Goal: Find specific page/section: Find specific page/section

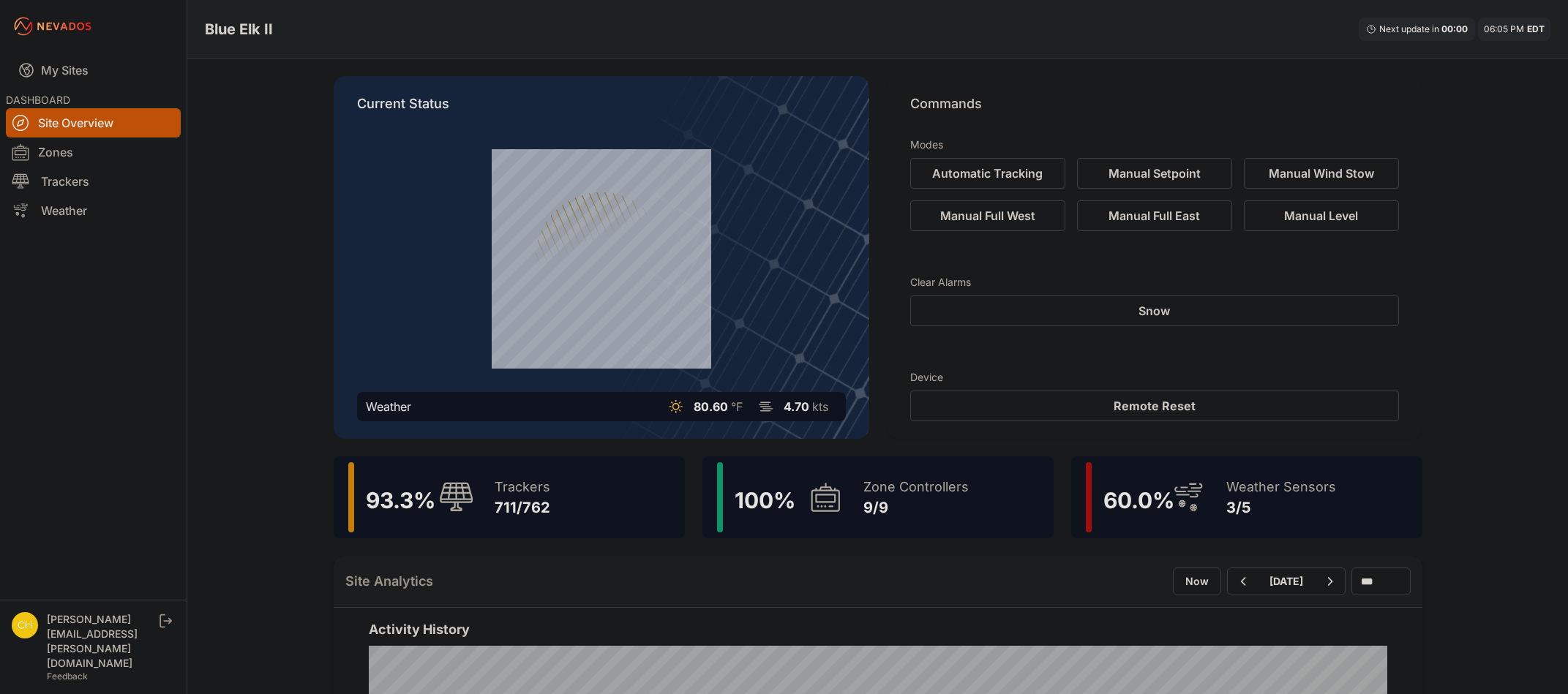
scroll to position [73, 0]
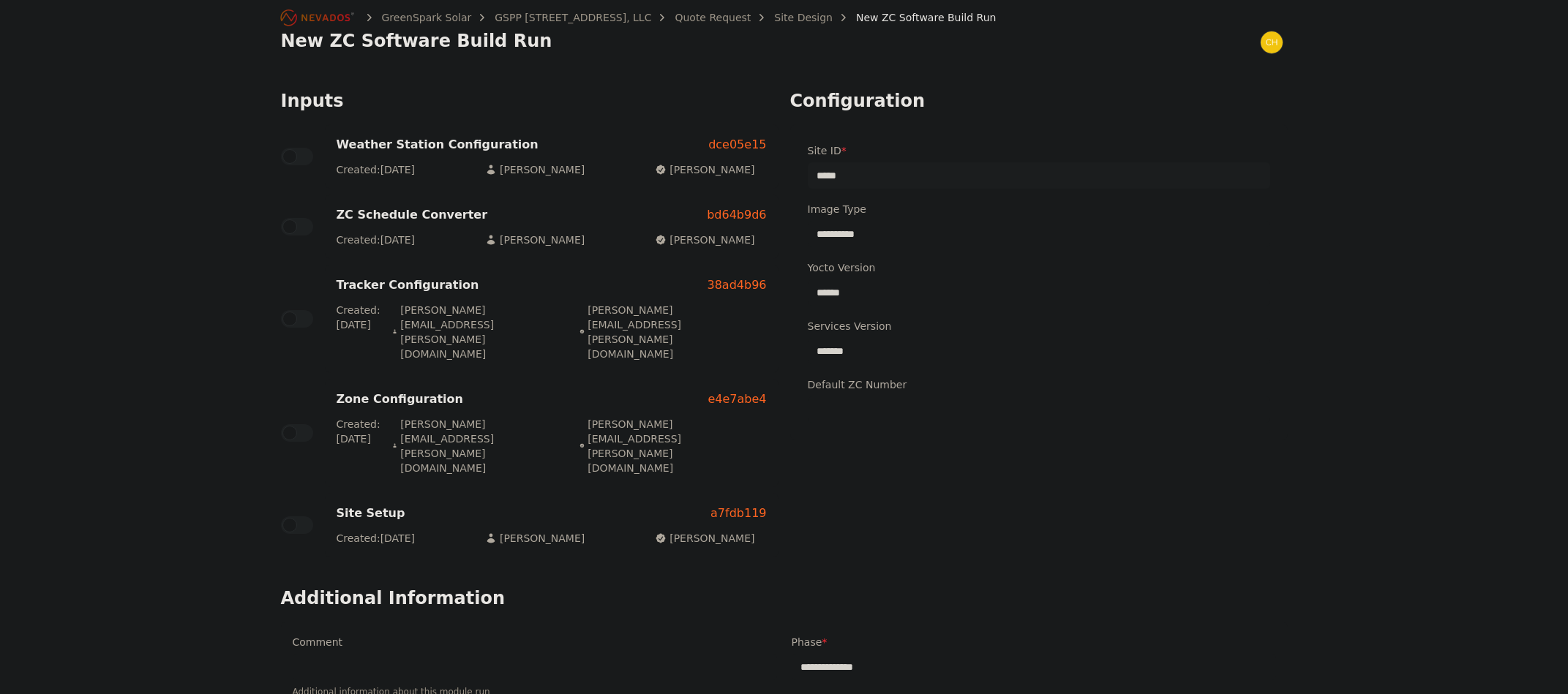
click at [299, 16] on icon "Breadcrumb" at bounding box center [318, 17] width 80 height 23
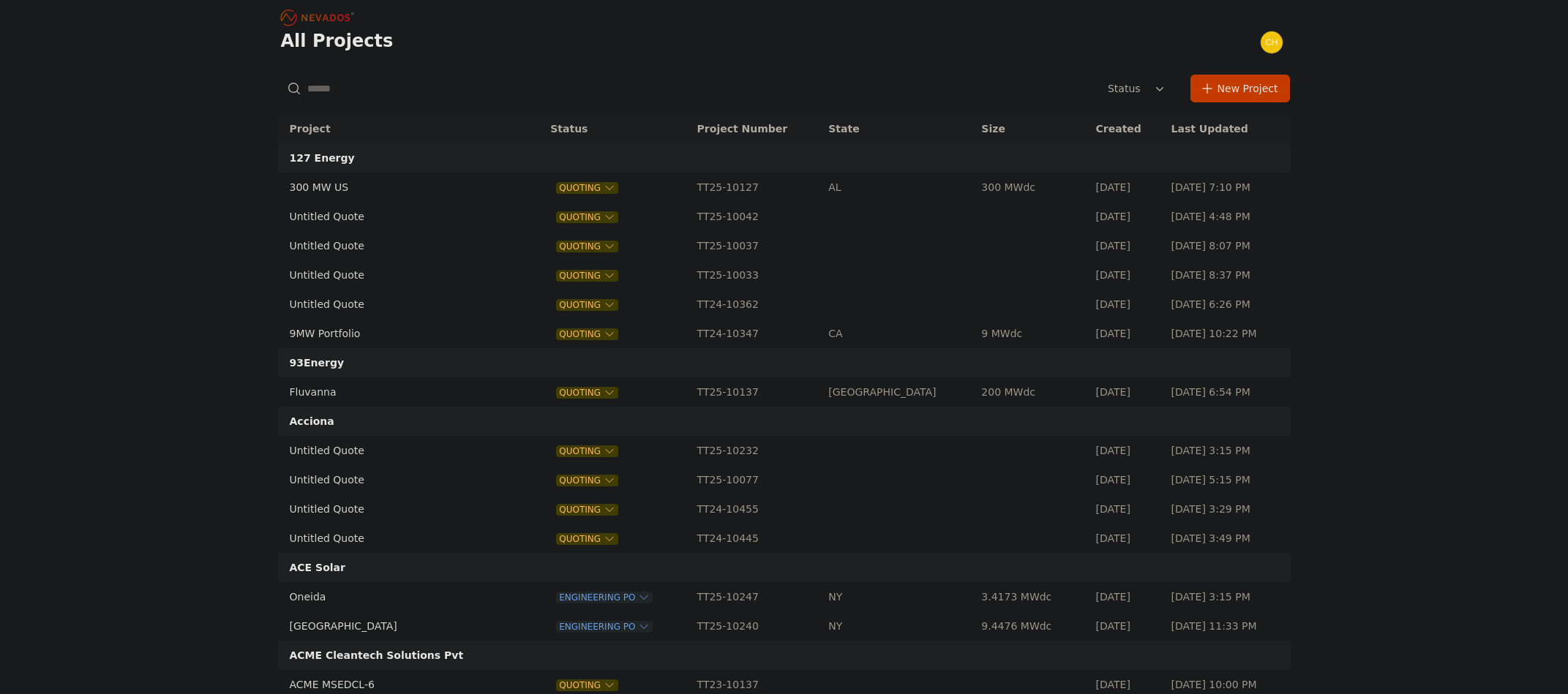
click at [354, 89] on input "text" at bounding box center [441, 88] width 327 height 26
type input "******"
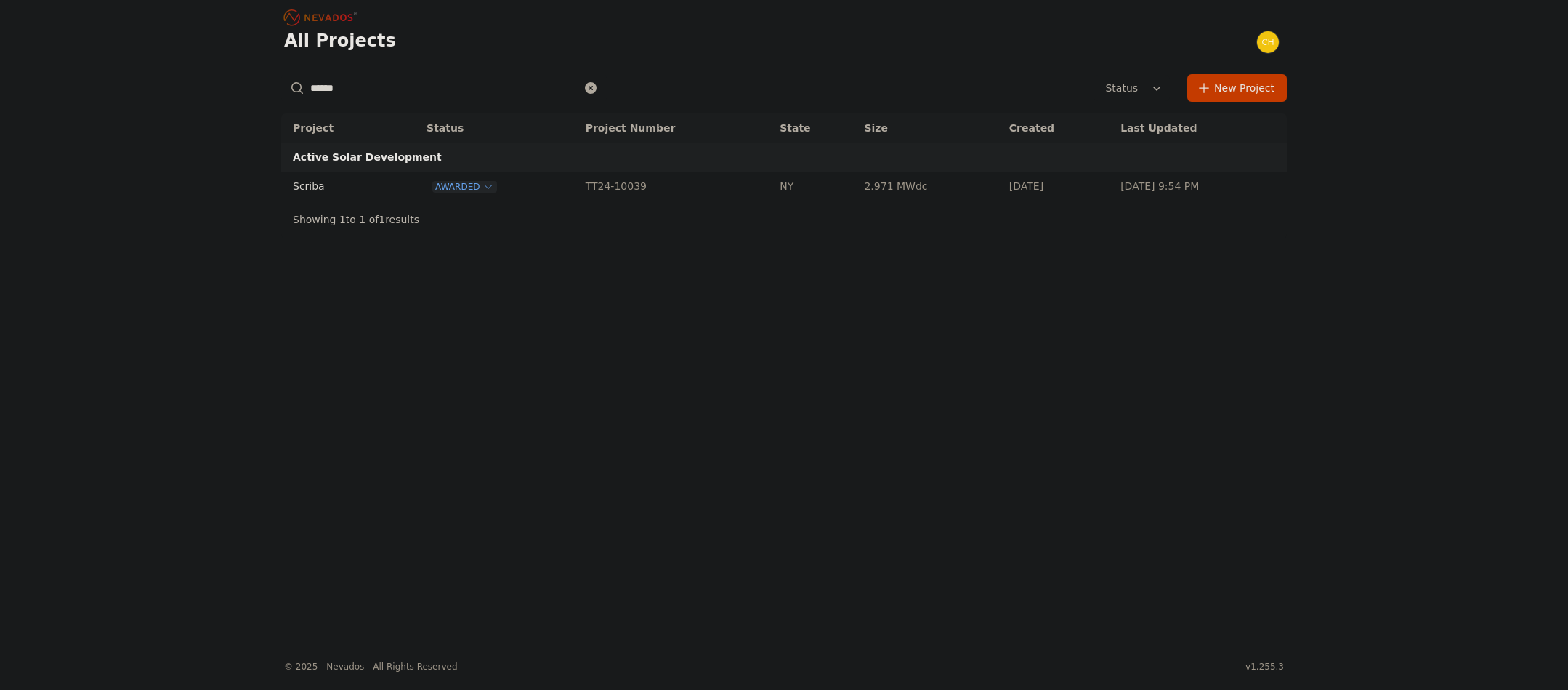
click at [376, 191] on td "Scriba" at bounding box center [337, 186] width 111 height 29
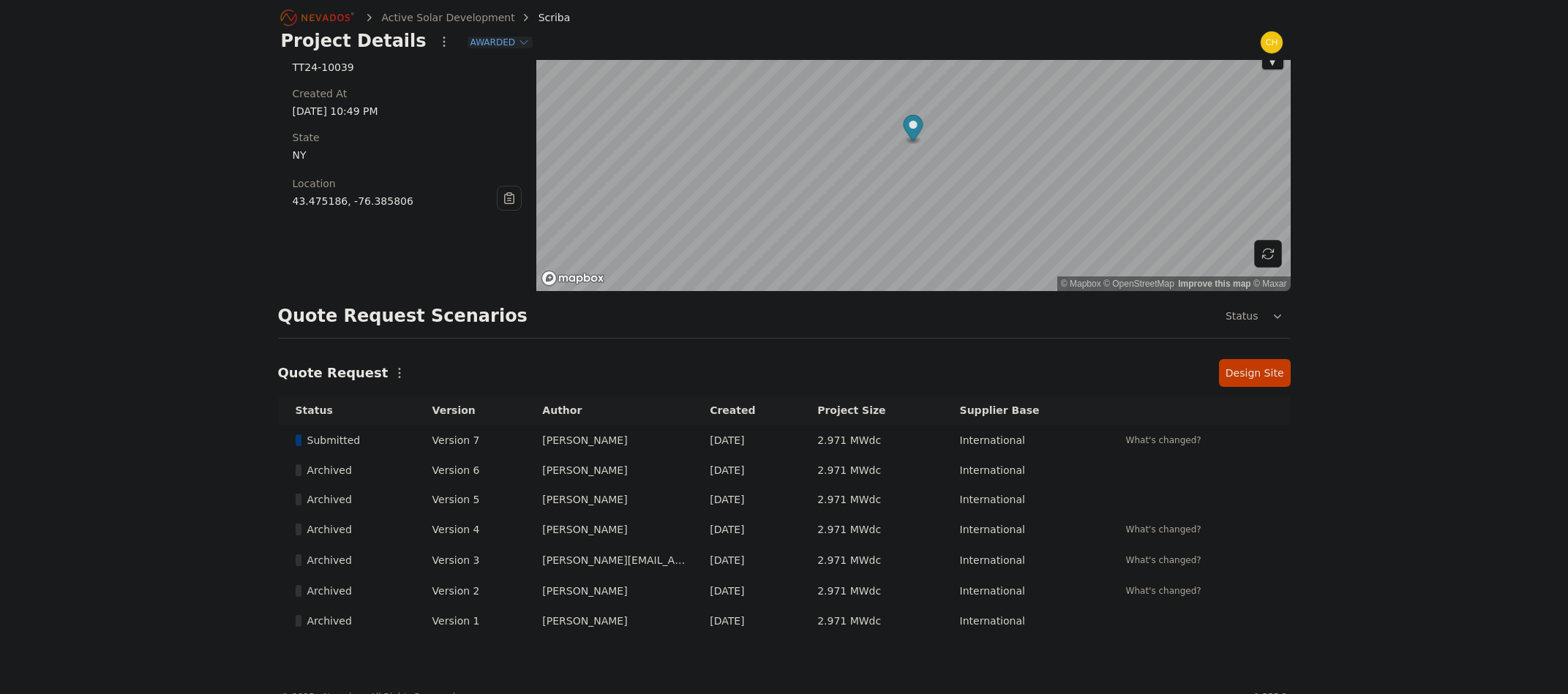
scroll to position [102, 0]
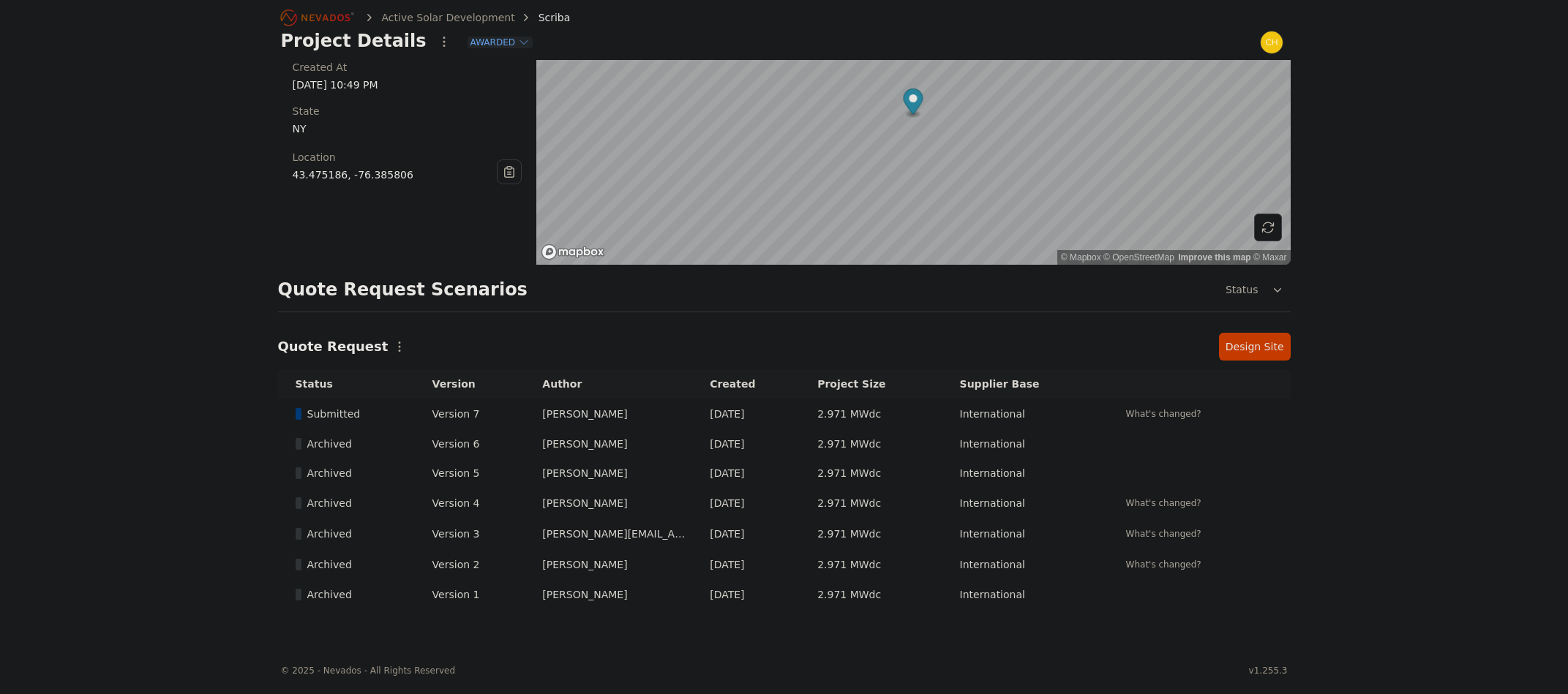
click at [1231, 337] on link "Design Site" at bounding box center [1254, 347] width 71 height 28
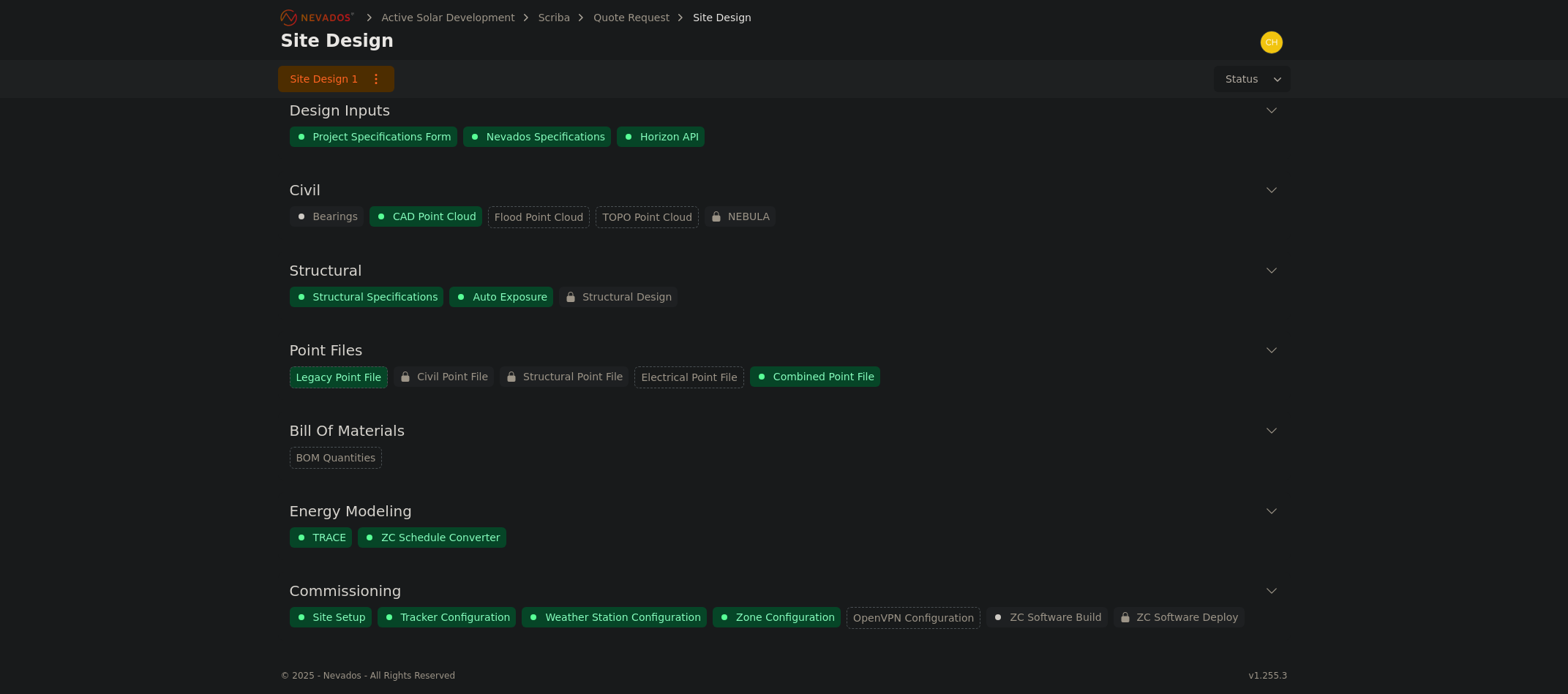
scroll to position [18, 0]
click at [1276, 584] on icon at bounding box center [1271, 588] width 14 height 14
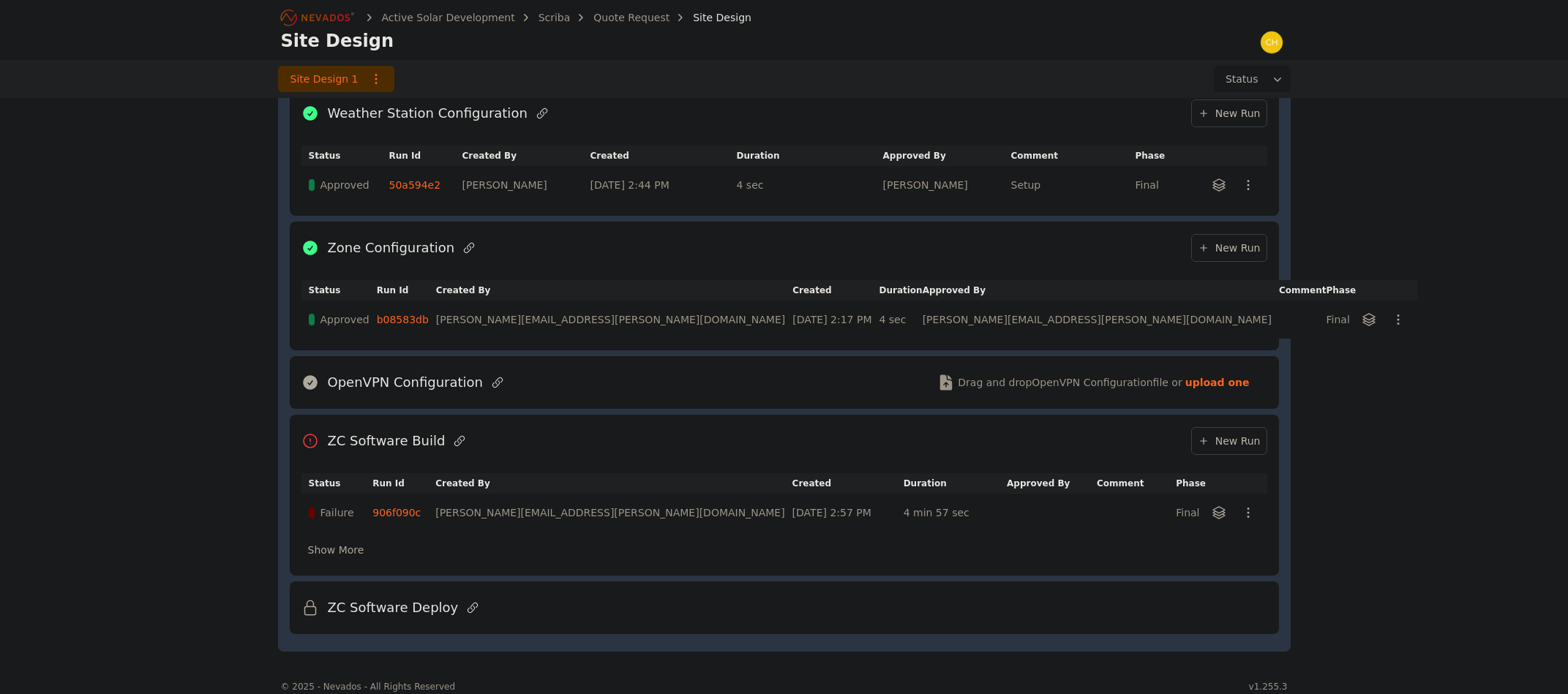
scroll to position [841, 0]
click at [410, 514] on td "906f090c" at bounding box center [404, 509] width 63 height 38
click at [403, 513] on link "906f090c" at bounding box center [397, 510] width 48 height 12
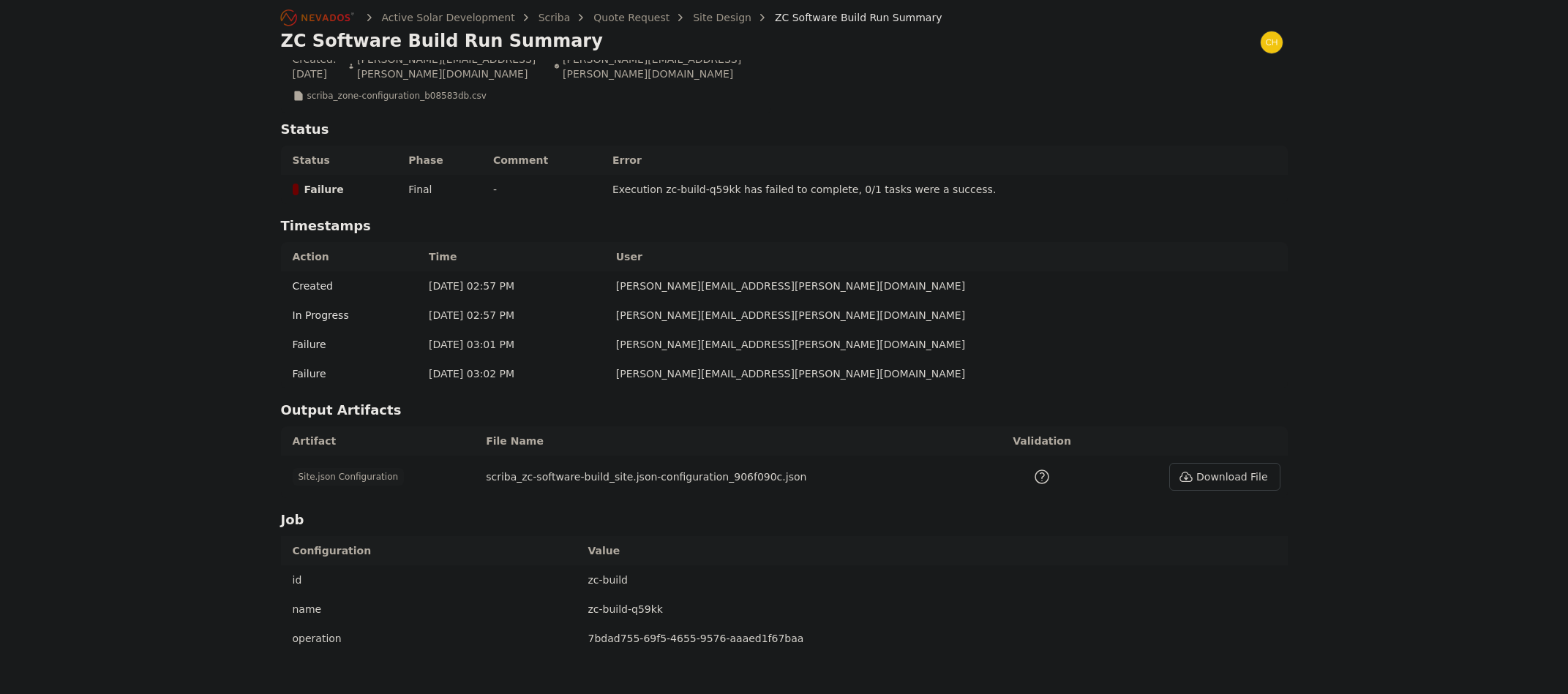
scroll to position [496, 0]
click at [1192, 466] on icon at bounding box center [1186, 473] width 14 height 14
click at [119, 282] on div "Active Solar Development Scriba Quote Request Site Design ZC Software Build Run…" at bounding box center [784, 97] width 1568 height 1187
click at [697, 18] on link "Site Design" at bounding box center [722, 17] width 59 height 14
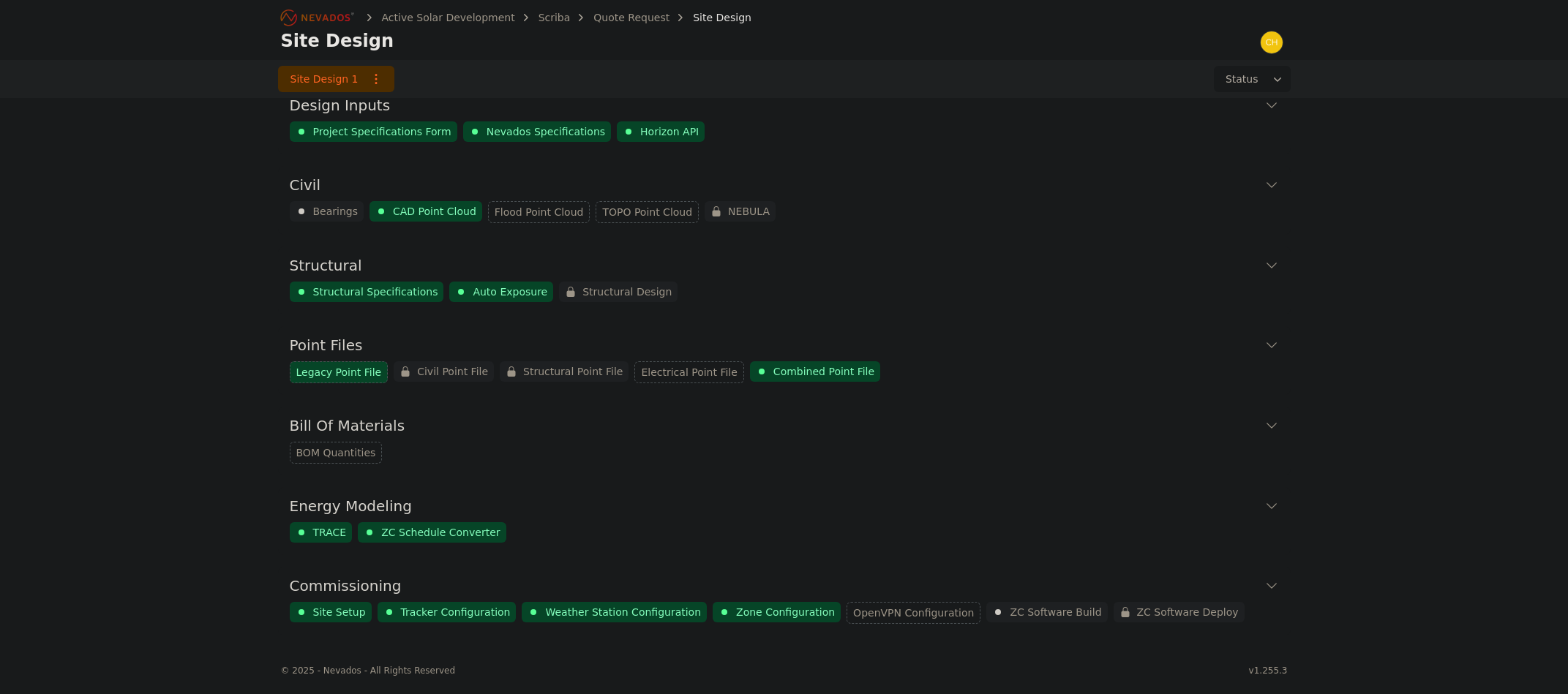
scroll to position [18, 0]
click at [1259, 569] on button "Commissioning" at bounding box center [784, 586] width 989 height 35
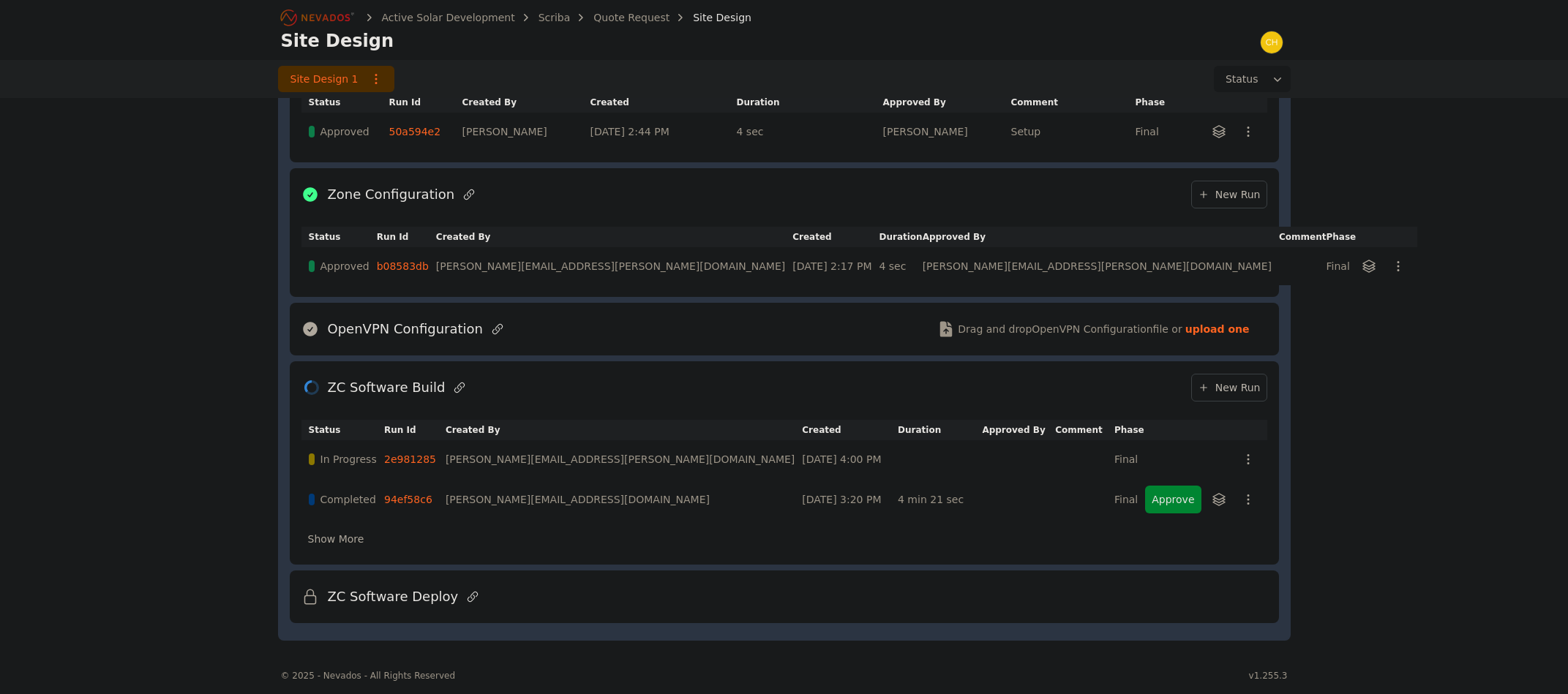
scroll to position [895, 0]
click at [417, 496] on link "94ef58c6" at bounding box center [408, 496] width 48 height 12
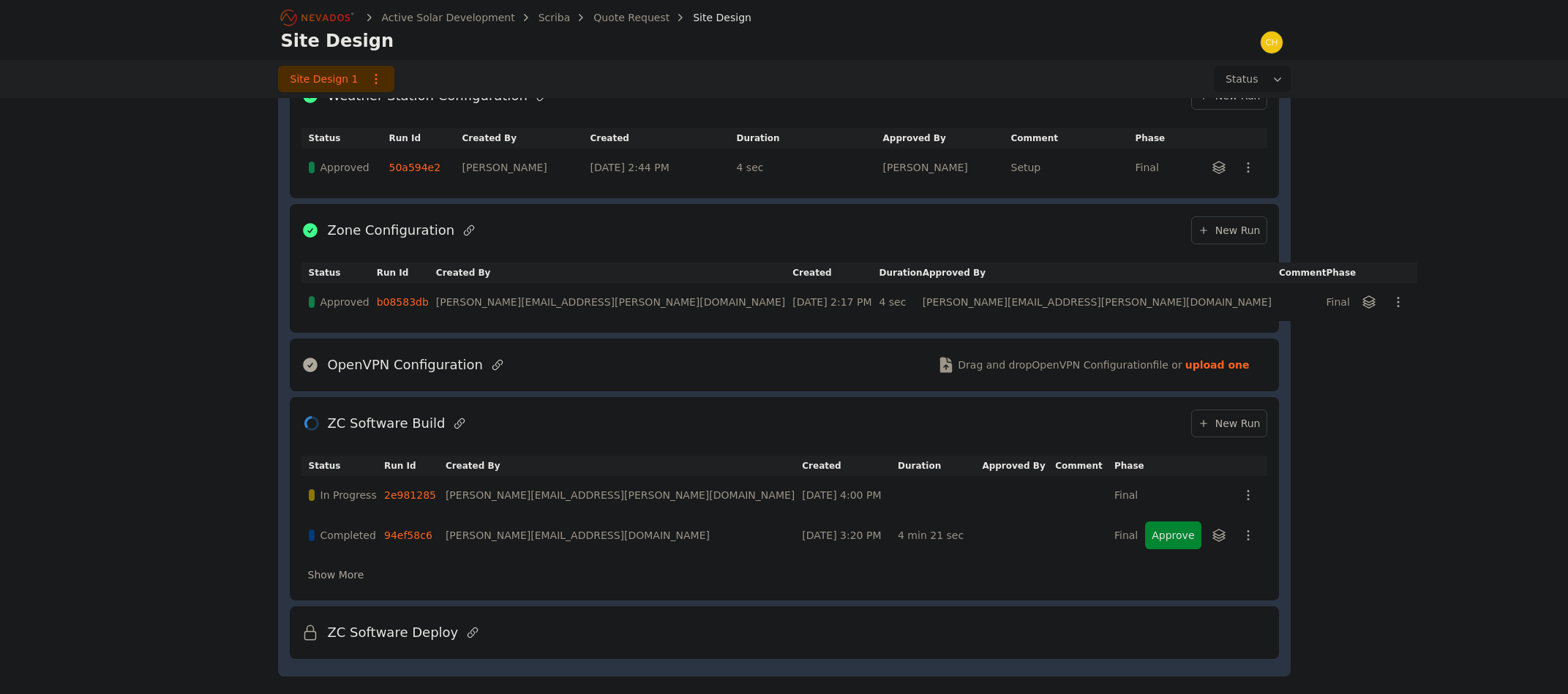
scroll to position [895, 0]
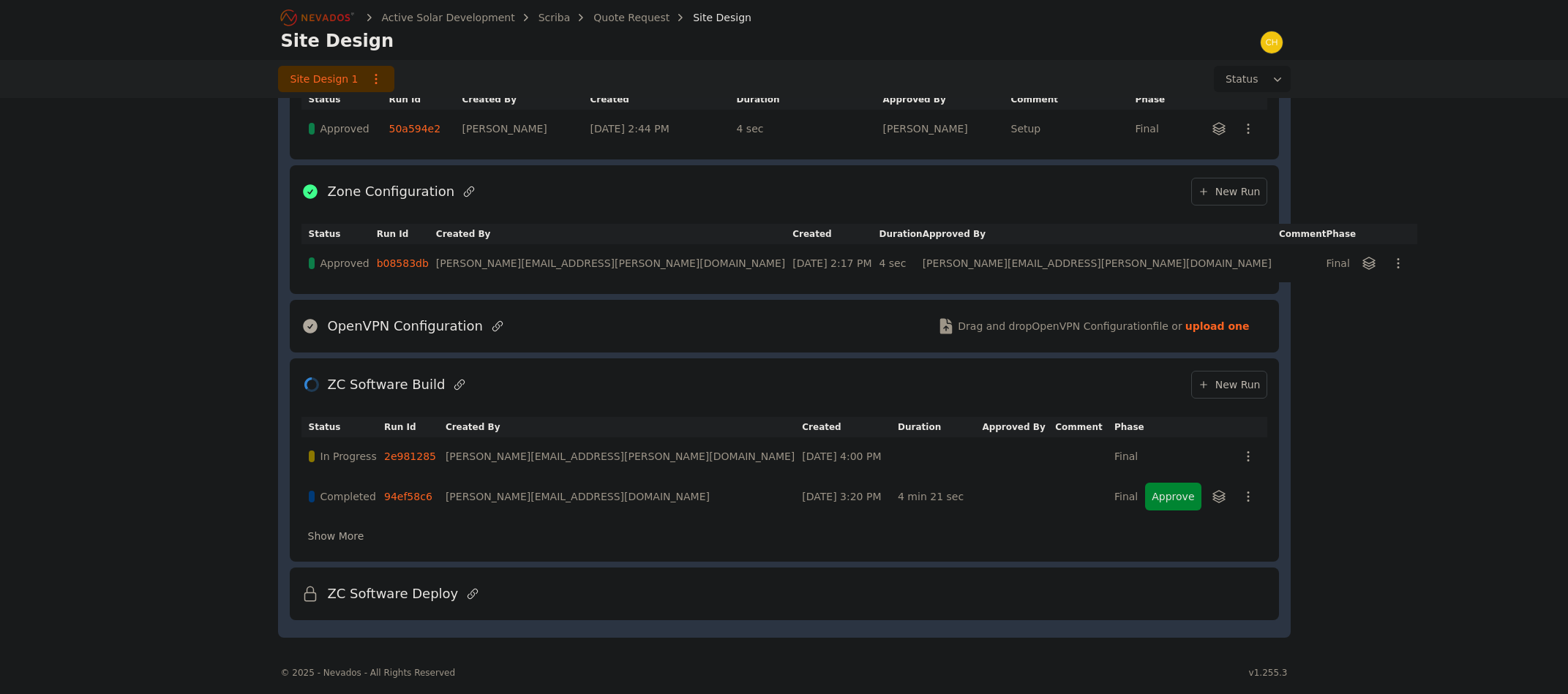
click at [405, 455] on link "2e981285" at bounding box center [410, 457] width 52 height 12
